Goal: Information Seeking & Learning: Check status

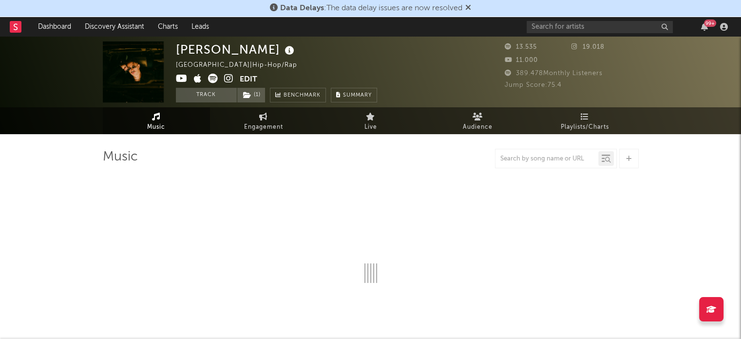
select select "6m"
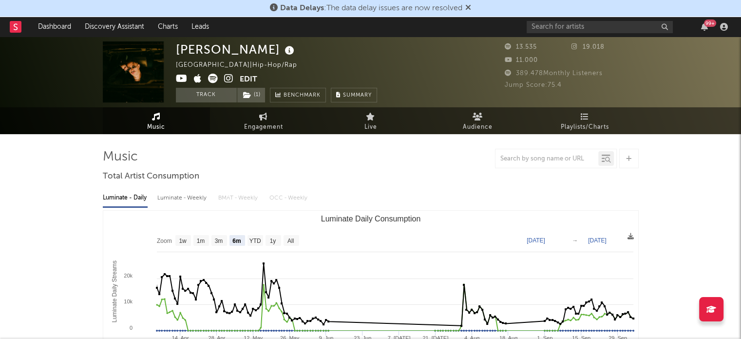
scroll to position [103, 0]
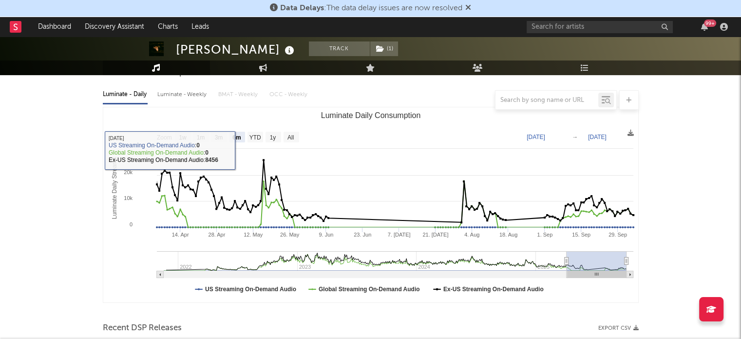
click at [239, 118] on rect "Luminate Daily Consumption" at bounding box center [370, 204] width 535 height 195
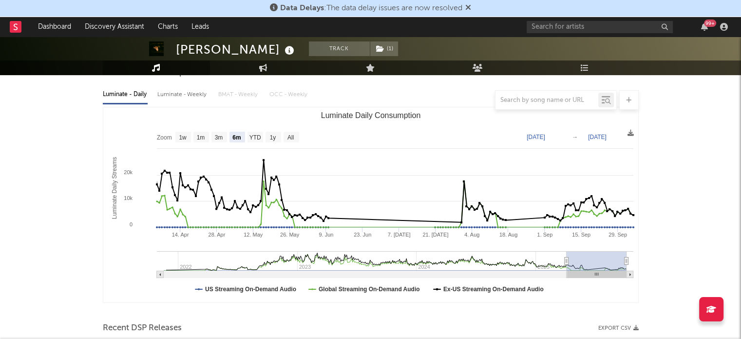
click at [267, 114] on rect "Luminate Daily Consumption" at bounding box center [370, 204] width 535 height 195
drag, startPoint x: 83, startPoint y: 113, endPoint x: 49, endPoint y: 231, distance: 122.4
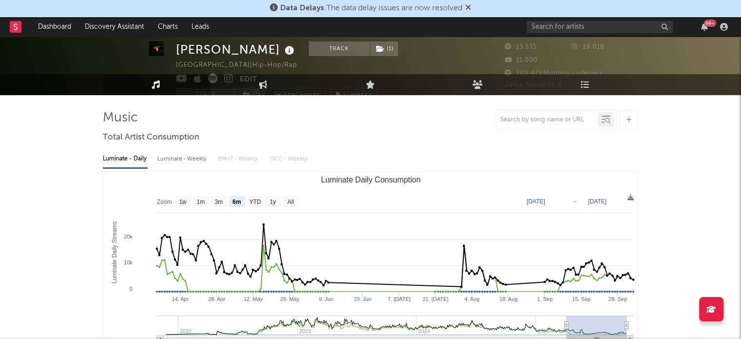
scroll to position [4, 0]
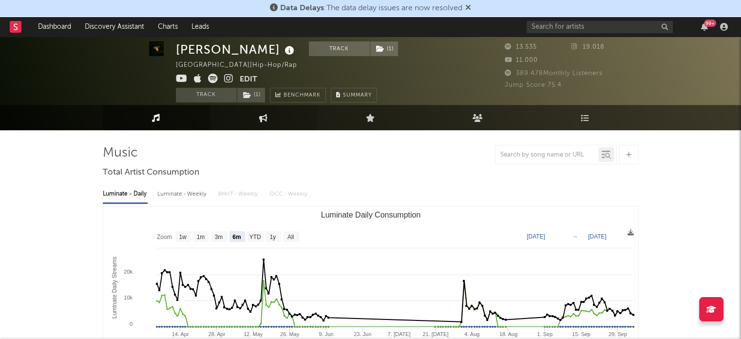
click at [270, 113] on link "Engagement" at bounding box center [263, 117] width 107 height 25
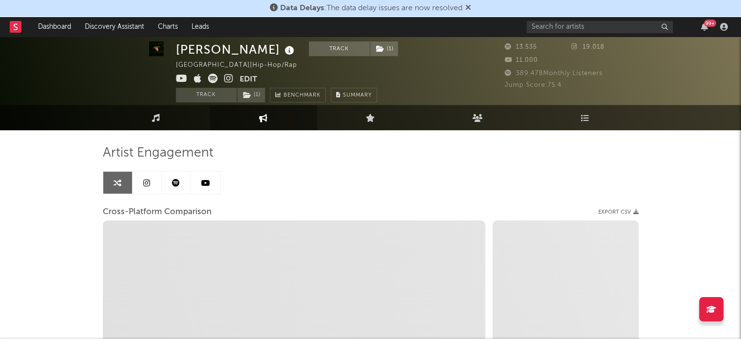
select select "1w"
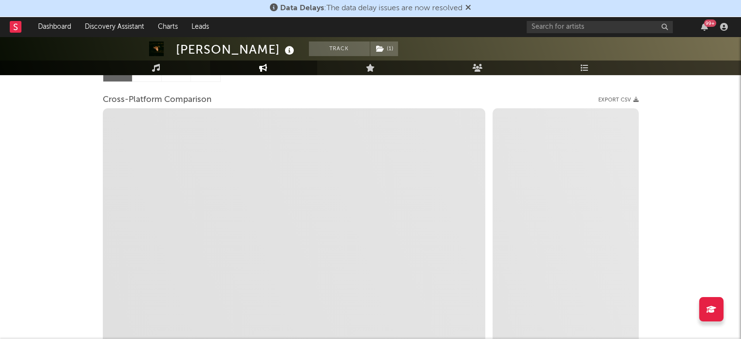
scroll to position [116, 0]
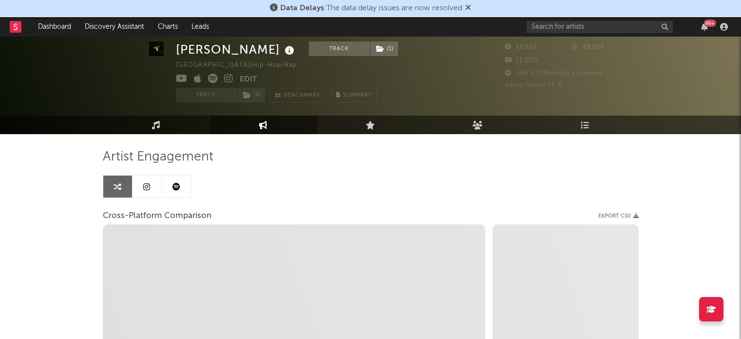
select select "1w"
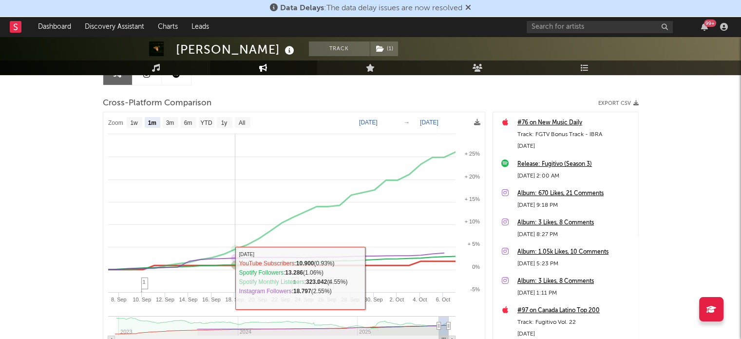
scroll to position [111, 0]
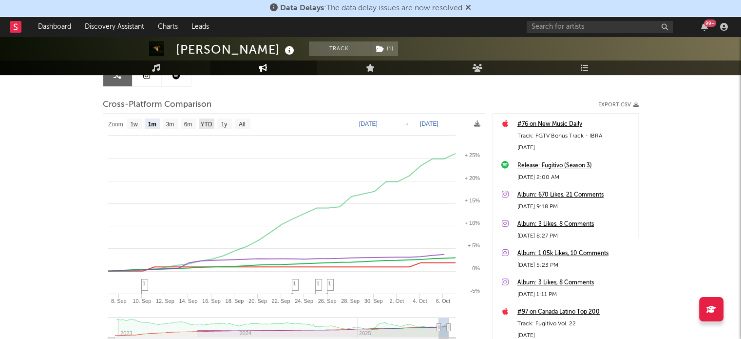
drag, startPoint x: 203, startPoint y: 119, endPoint x: 263, endPoint y: 129, distance: 61.2
click at [203, 121] on text "YTD" at bounding box center [206, 124] width 12 height 7
select select "YTD"
type input "[DATE]"
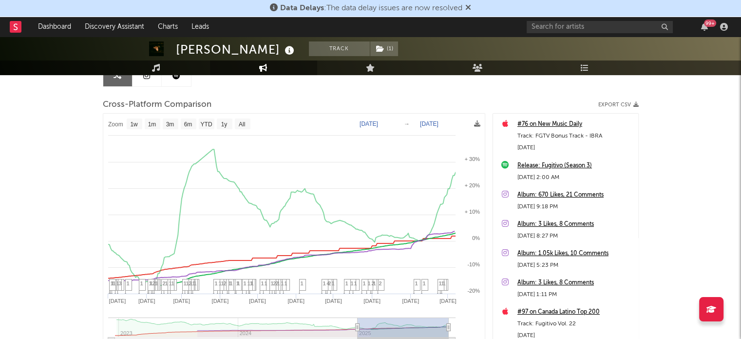
select select "1w"
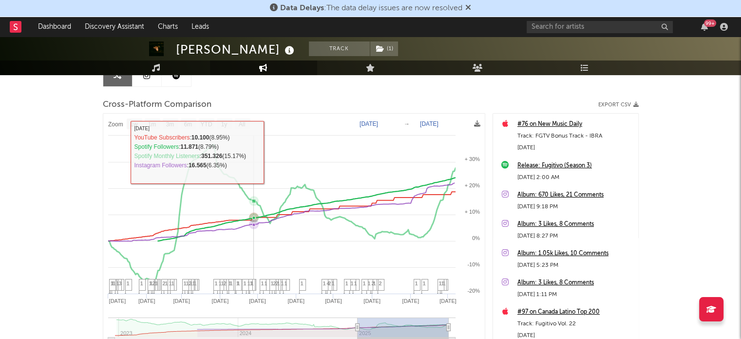
scroll to position [0, 0]
